Goal: Find contact information: Find contact information

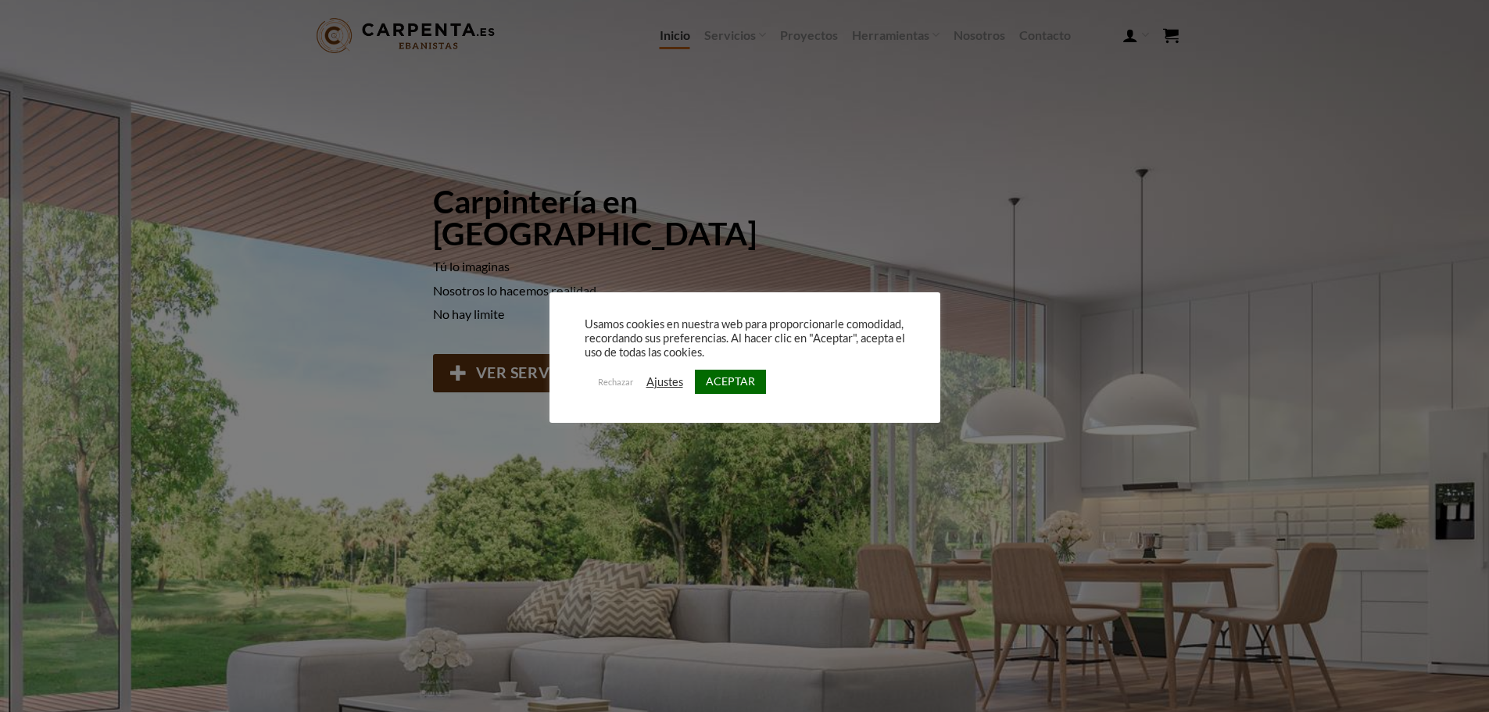
click at [727, 382] on link "ACEPTAR" at bounding box center [730, 382] width 71 height 24
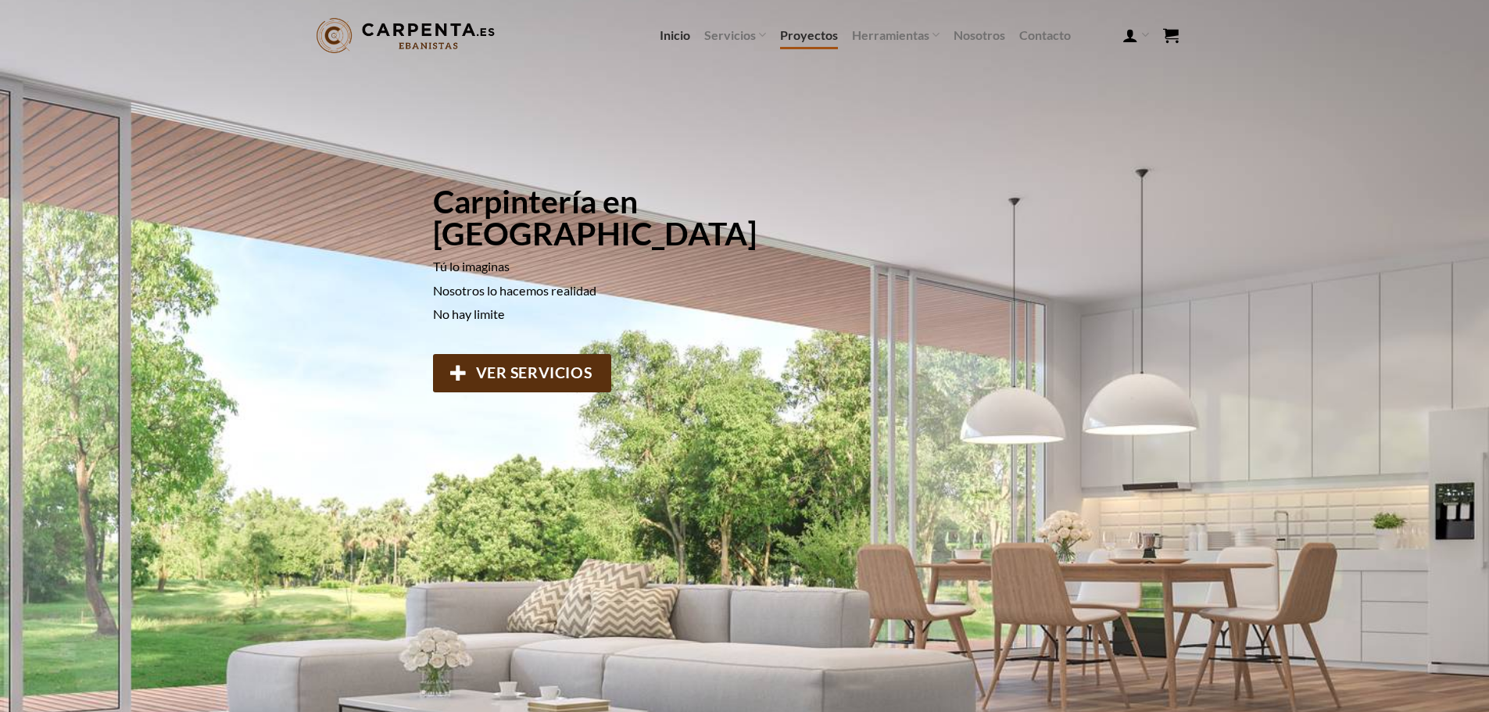
click at [807, 34] on link "Proyectos" at bounding box center [809, 35] width 58 height 28
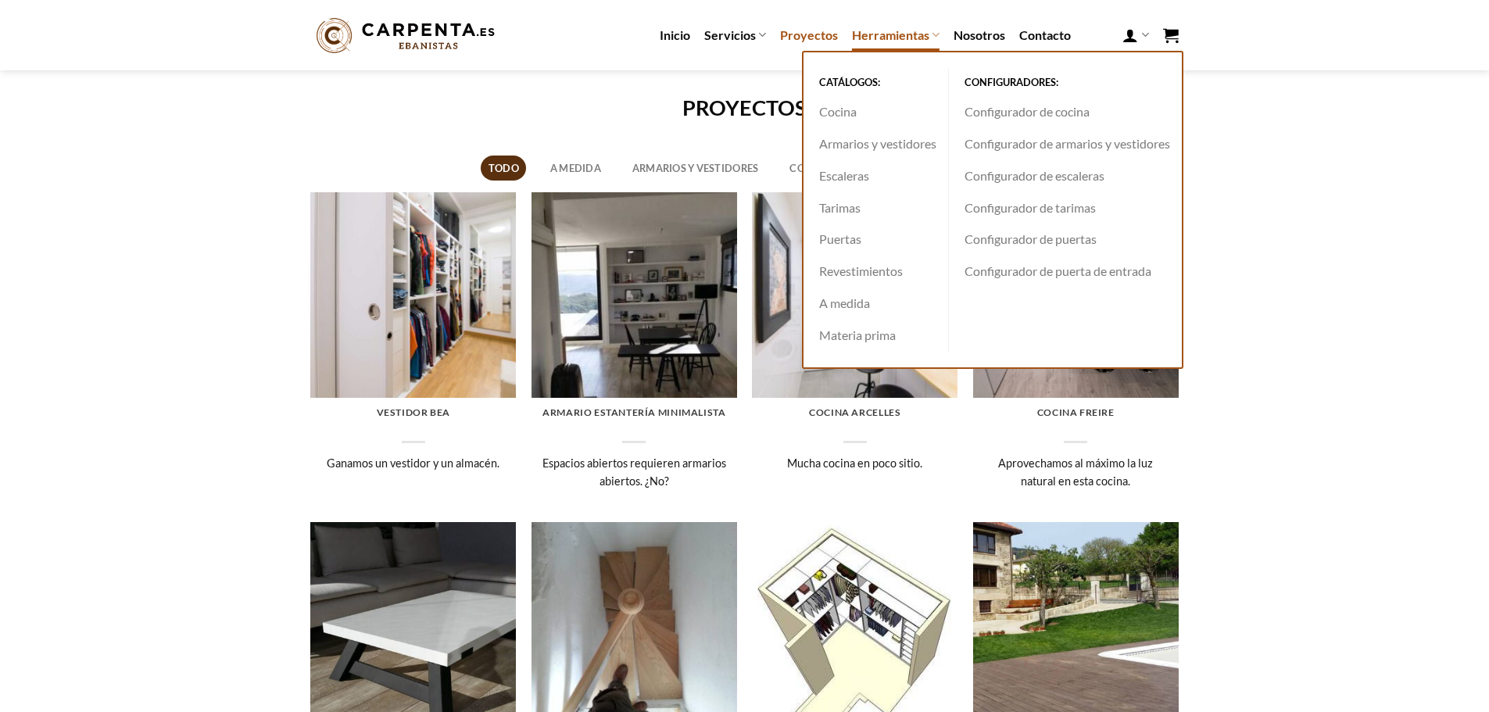
click at [894, 43] on link "Herramientas" at bounding box center [896, 35] width 88 height 30
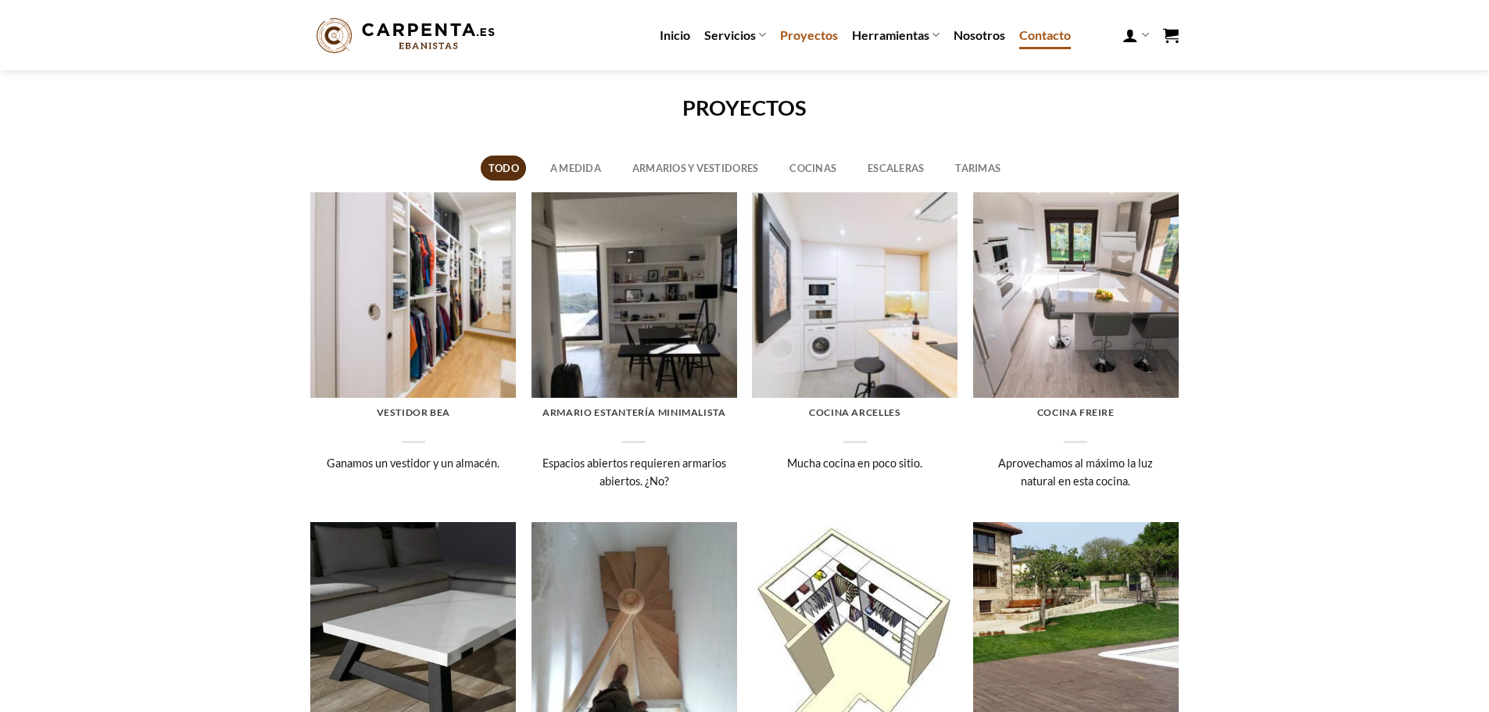
click at [1043, 28] on link "Contacto" at bounding box center [1045, 35] width 52 height 28
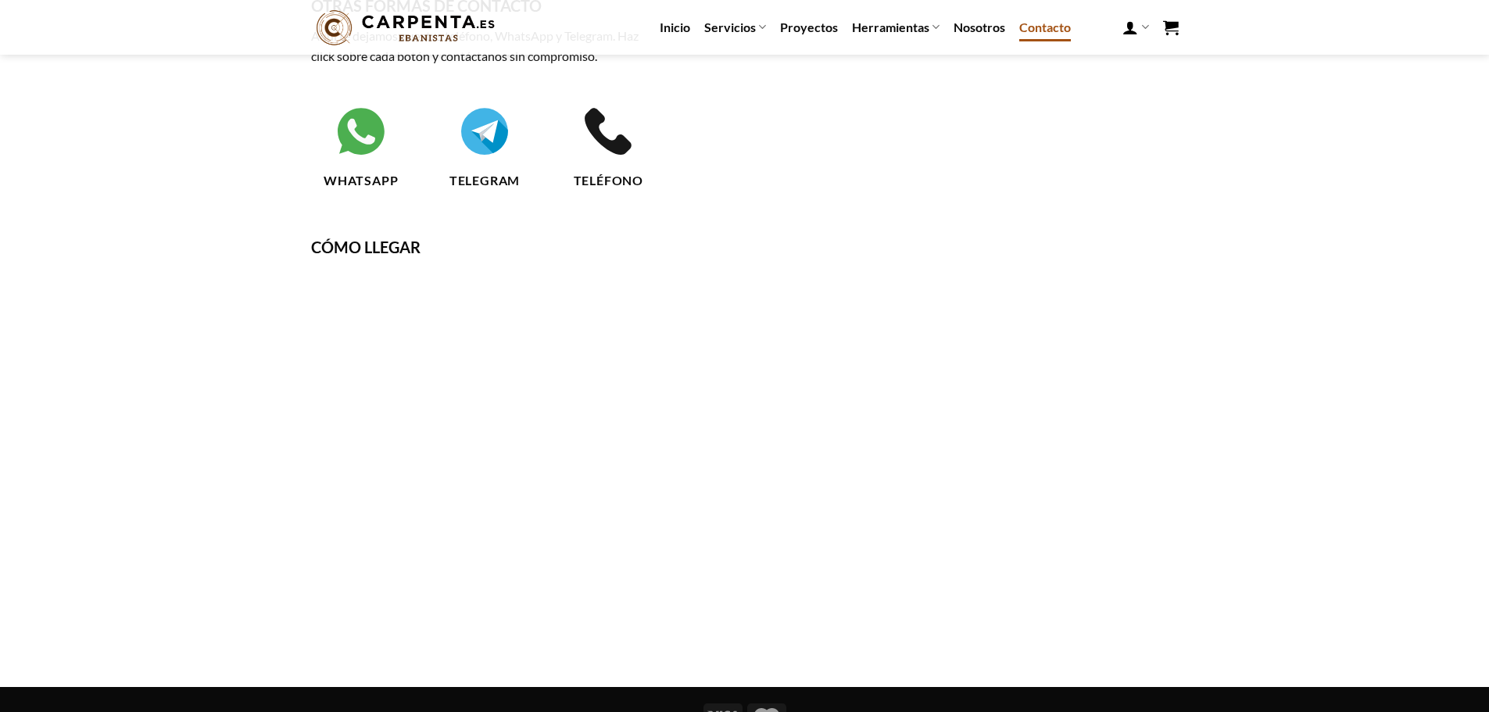
scroll to position [256, 0]
